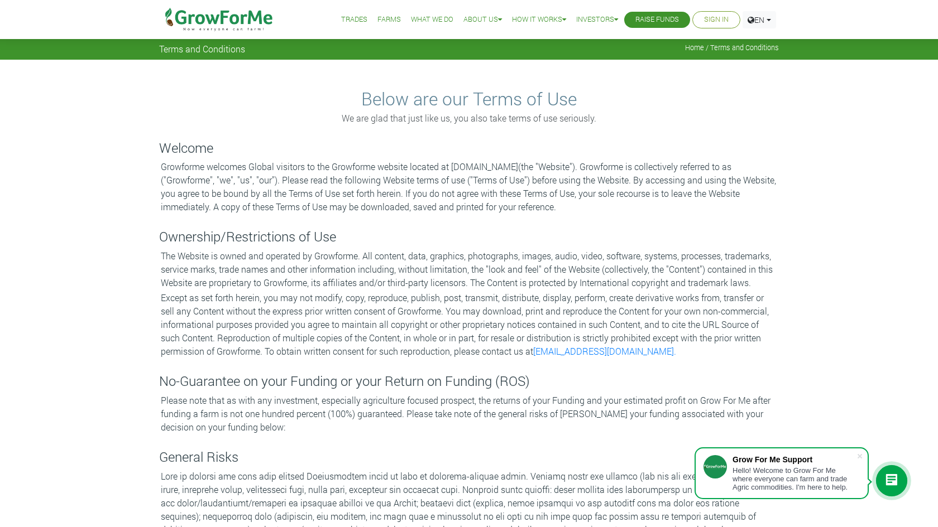
click at [704, 19] on link "Sign In" at bounding box center [716, 20] width 25 height 12
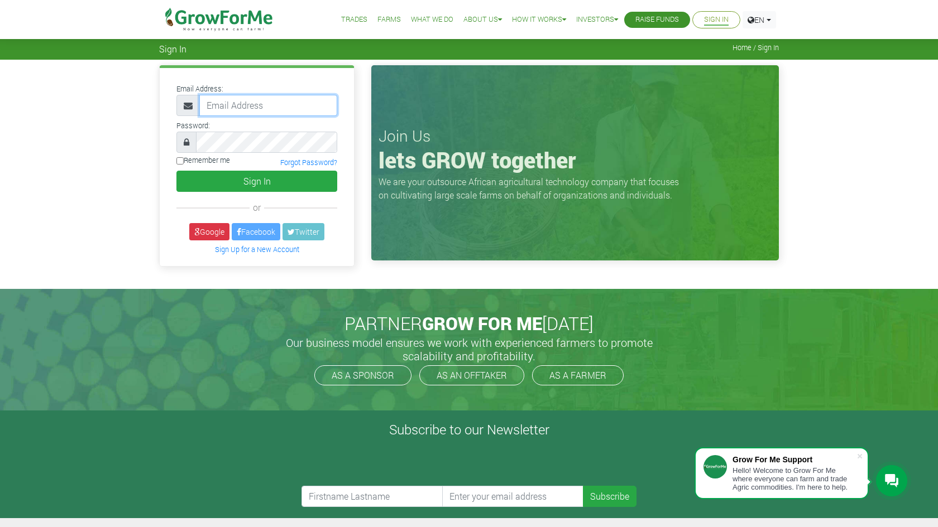
type input "233546282205@growforme.com"
click at [257, 181] on button "Sign In" at bounding box center [256, 181] width 161 height 21
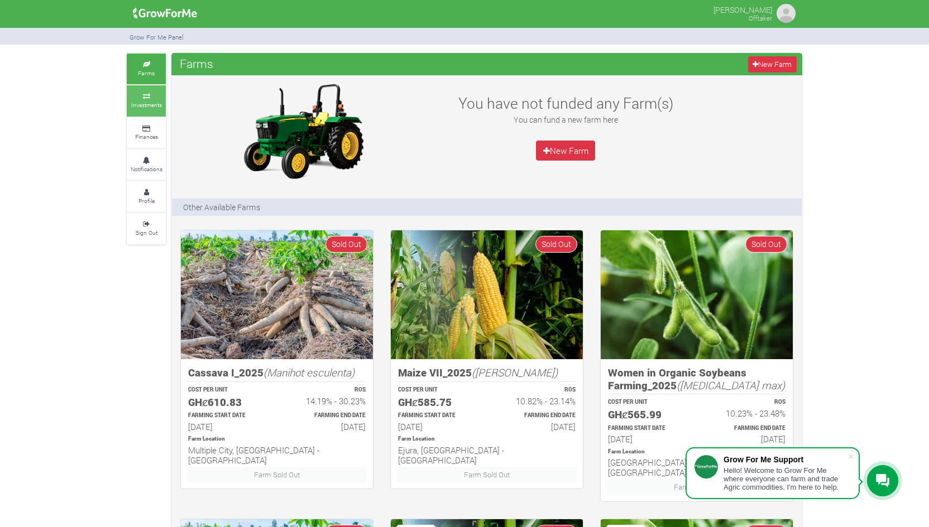
click at [152, 94] on icon at bounding box center [145, 97] width 33 height 6
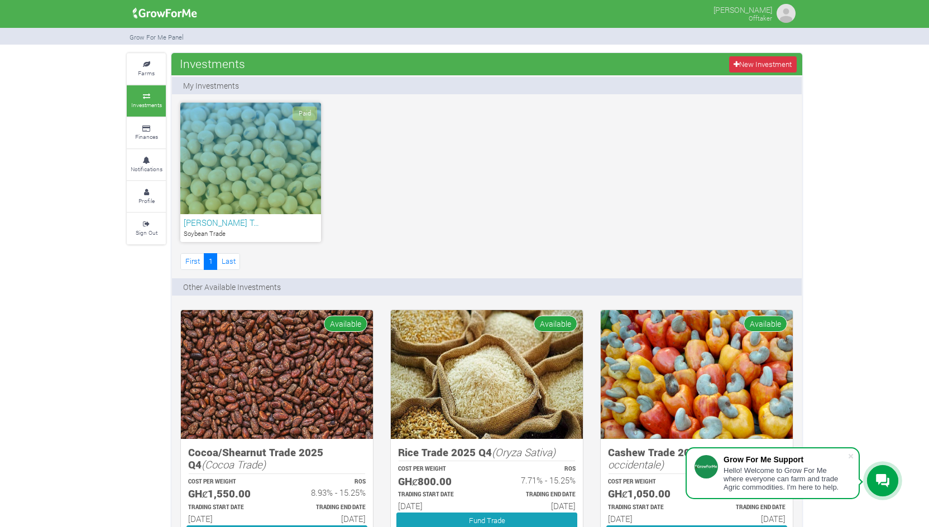
click at [287, 171] on div "Paid" at bounding box center [250, 159] width 141 height 112
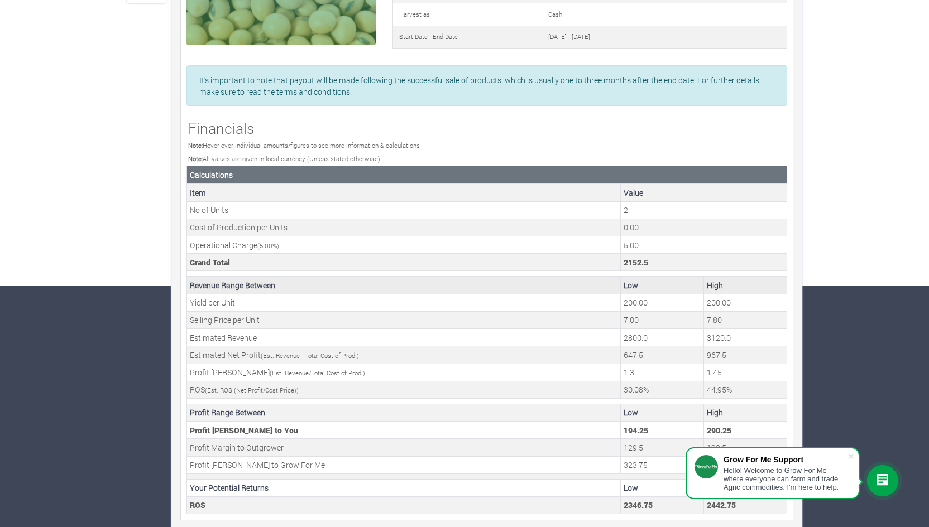
scroll to position [241, 0]
click at [853, 454] on span at bounding box center [850, 456] width 11 height 11
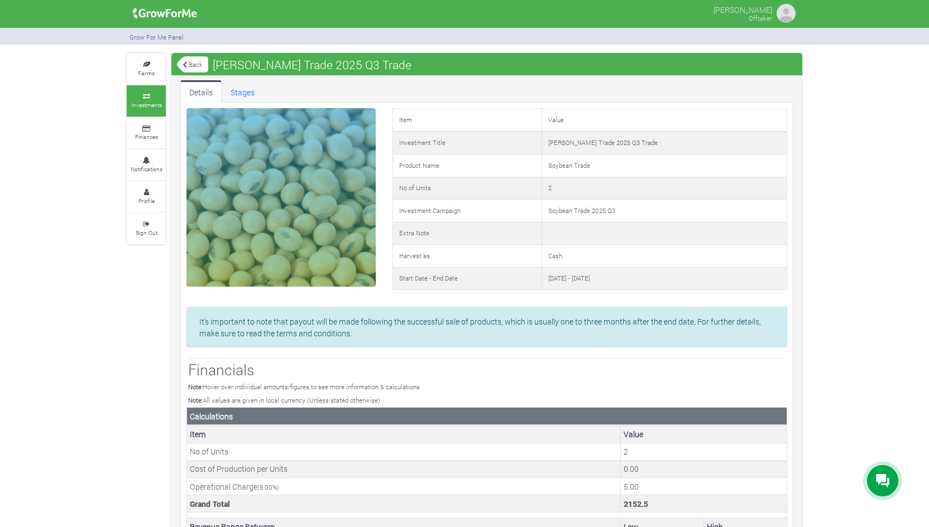
scroll to position [0, 0]
click at [190, 61] on link "Back" at bounding box center [192, 64] width 31 height 18
